Goal: Find specific page/section: Find specific page/section

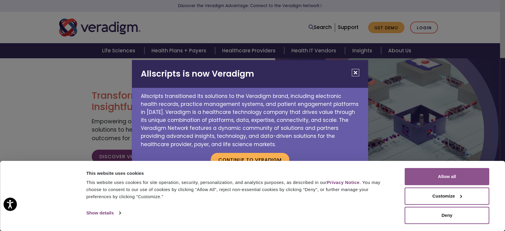
click at [423, 172] on button "Allow all" at bounding box center [446, 176] width 85 height 17
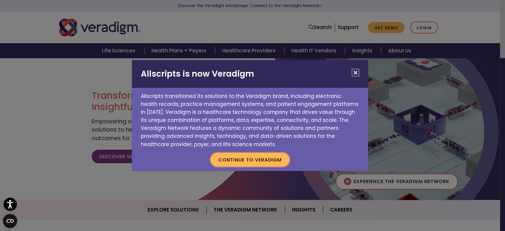
click at [265, 160] on button "Continue to Veradigm" at bounding box center [249, 160] width 79 height 14
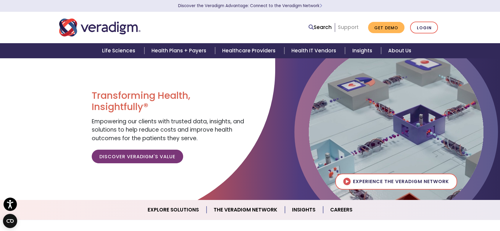
click at [348, 27] on link "Support" at bounding box center [348, 27] width 21 height 7
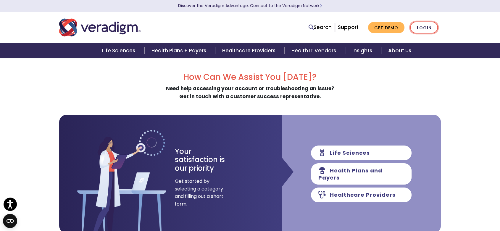
click at [419, 30] on link "Login" at bounding box center [424, 28] width 28 height 12
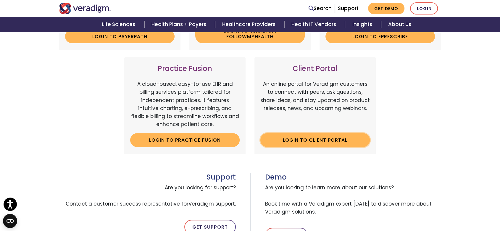
scroll to position [181, 0]
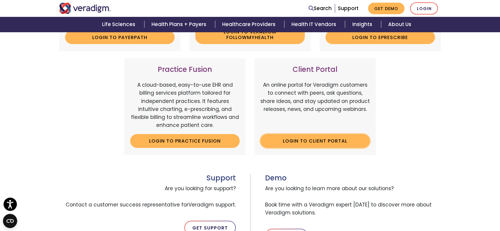
click at [316, 141] on link "Login to Client Portal" at bounding box center [314, 141] width 109 height 14
